Goal: Navigation & Orientation: Find specific page/section

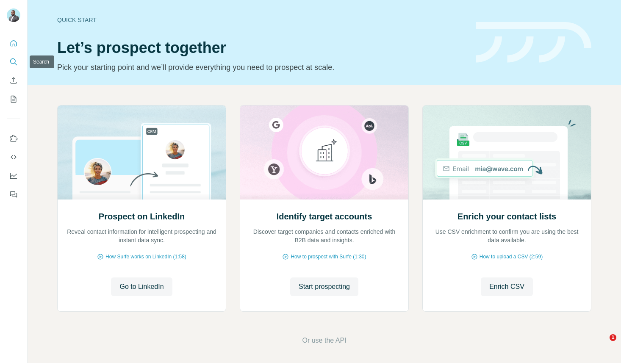
click at [18, 61] on button "Search" at bounding box center [14, 61] width 14 height 15
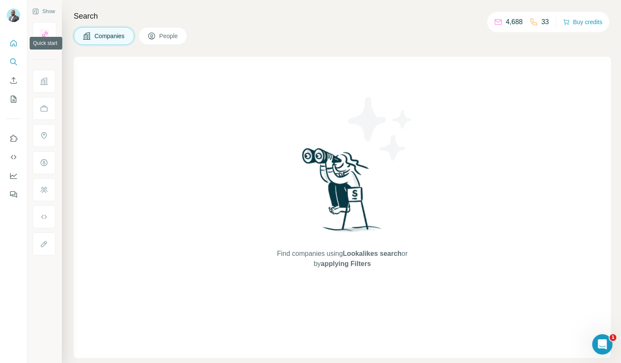
click at [11, 45] on icon "Quick start" at bounding box center [13, 43] width 8 height 8
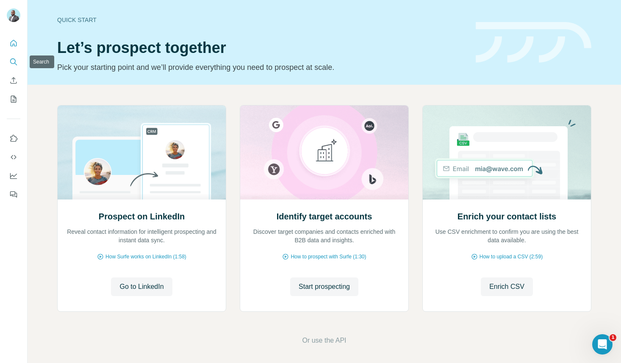
click at [12, 60] on icon "Search" at bounding box center [13, 62] width 8 height 8
